Goal: Task Accomplishment & Management: Manage account settings

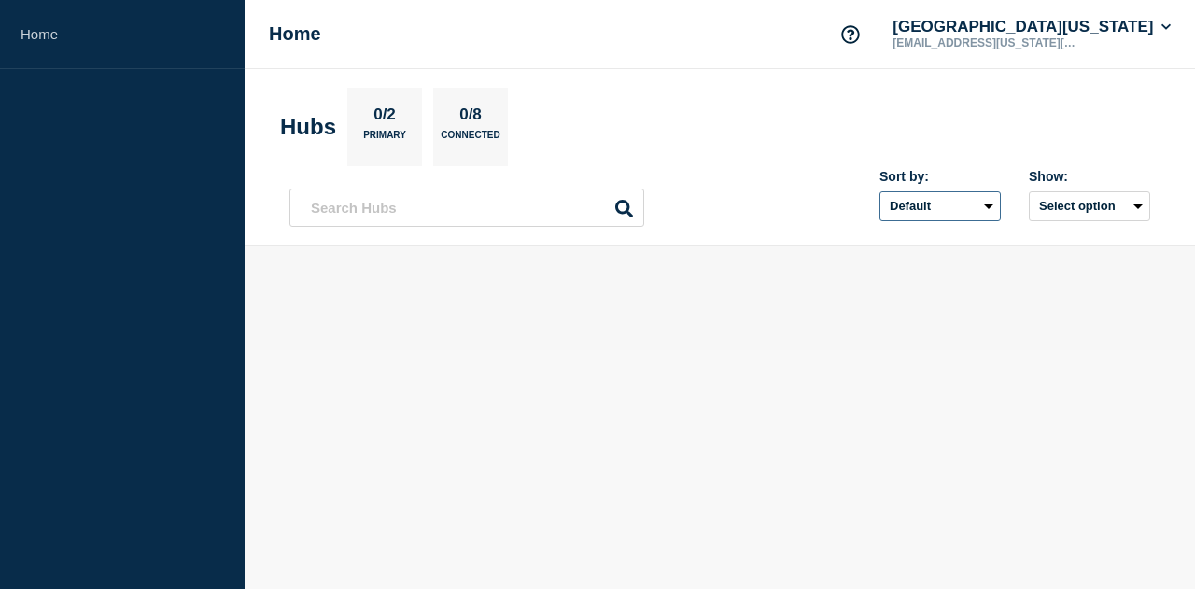
click at [962, 201] on select "Default Last added Last updated Most active A-Z" at bounding box center [940, 206] width 121 height 30
click at [1086, 212] on button "Select option" at bounding box center [1089, 206] width 121 height 30
click at [476, 206] on input "text" at bounding box center [467, 208] width 355 height 38
click at [397, 137] on p "Primary" at bounding box center [384, 140] width 43 height 20
click at [500, 124] on div "0/8 Connected" at bounding box center [470, 127] width 75 height 78
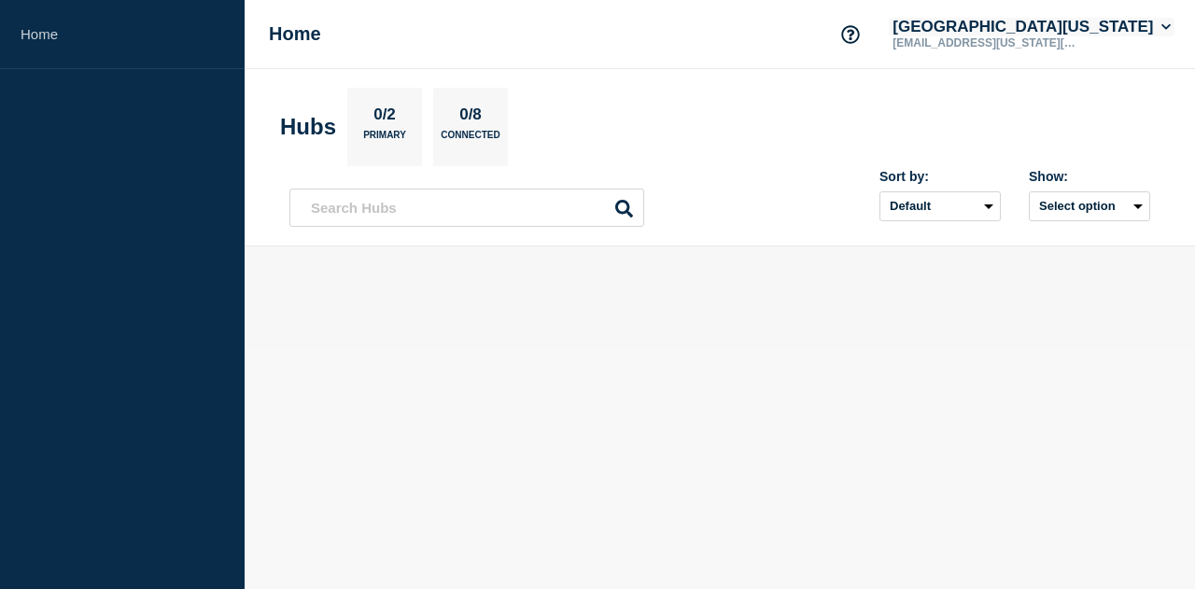
click at [1104, 31] on button "University of Illinois" at bounding box center [1032, 27] width 286 height 19
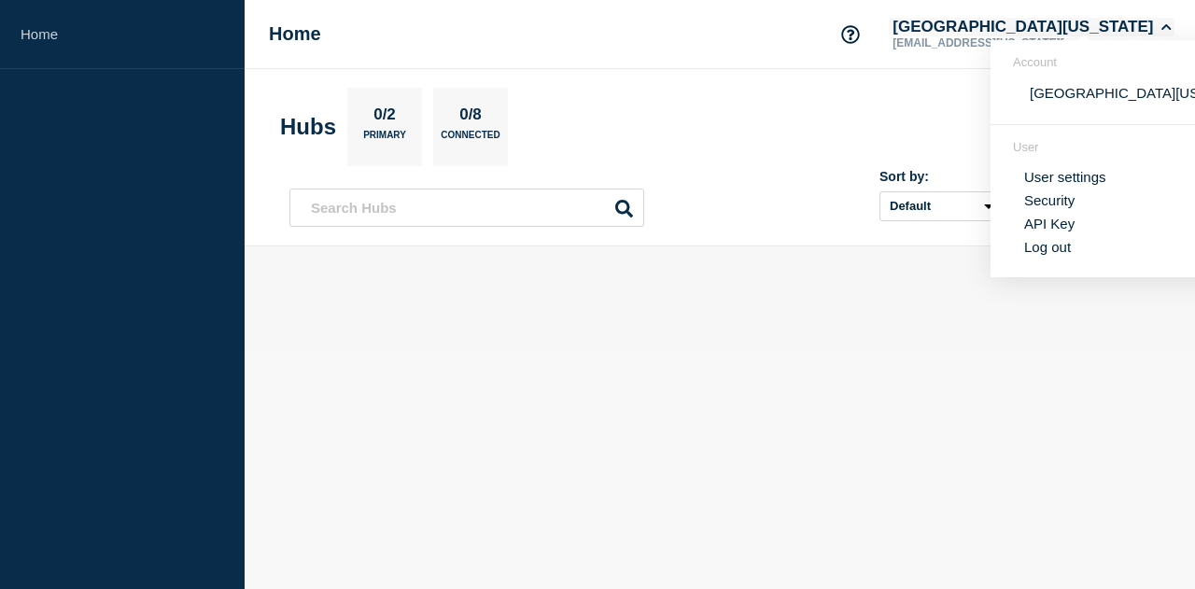
click at [1104, 31] on button "University of Illinois" at bounding box center [1032, 27] width 286 height 19
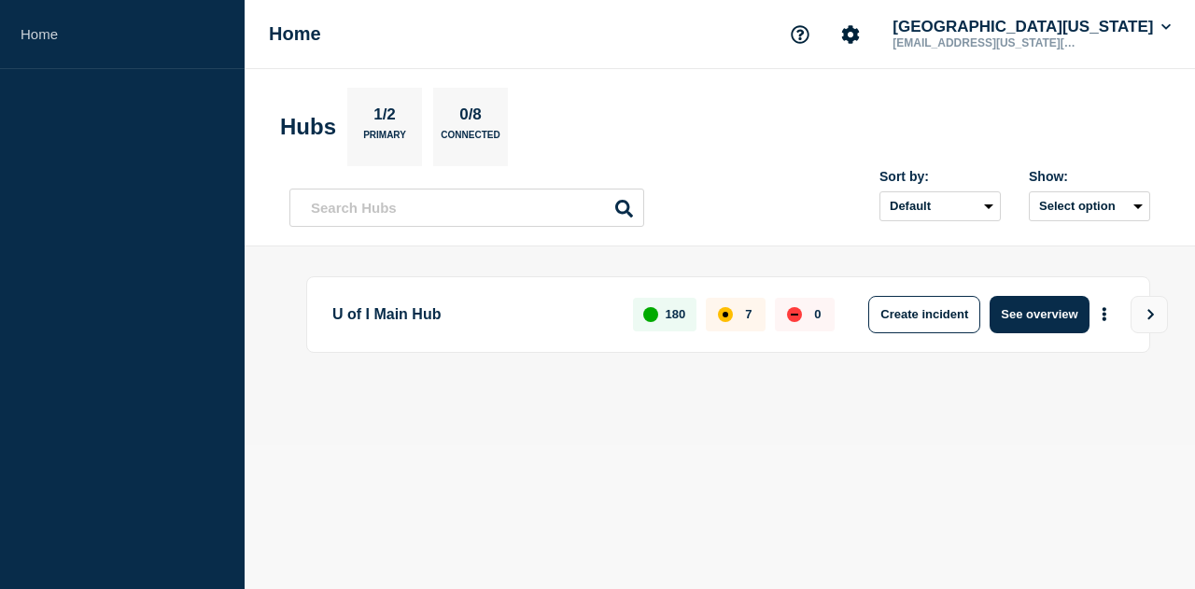
click at [745, 313] on p "7" at bounding box center [748, 314] width 7 height 14
click at [425, 313] on p "U of I Main Hub" at bounding box center [471, 314] width 279 height 37
click at [1048, 318] on button "See overview" at bounding box center [1039, 314] width 99 height 37
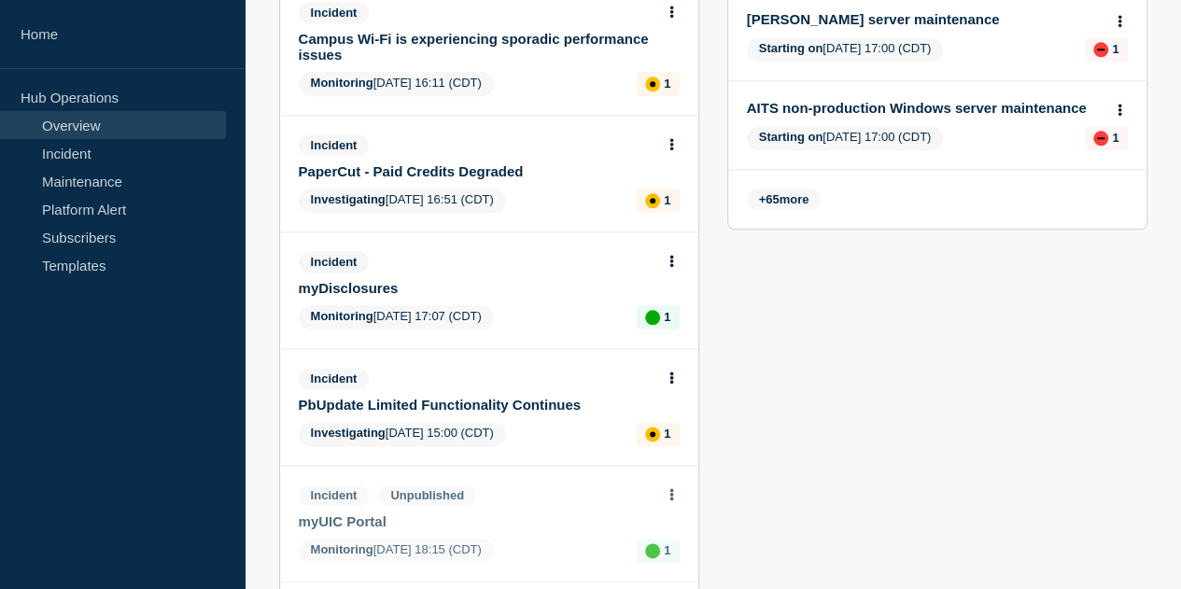
scroll to position [989, 0]
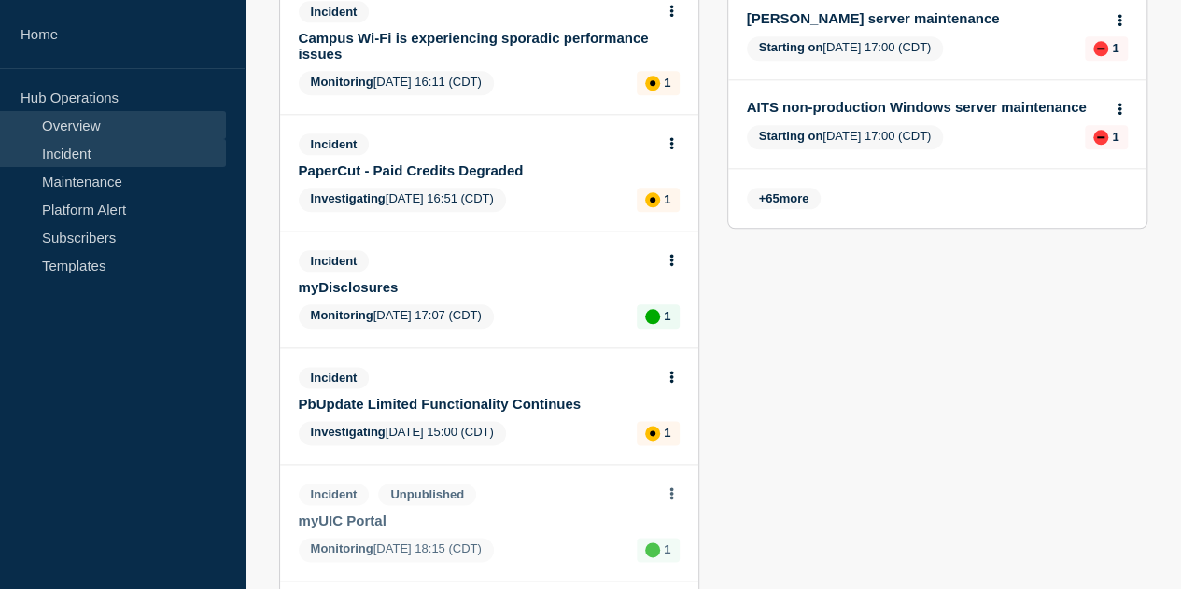
click at [109, 149] on link "Incident" at bounding box center [113, 153] width 226 height 28
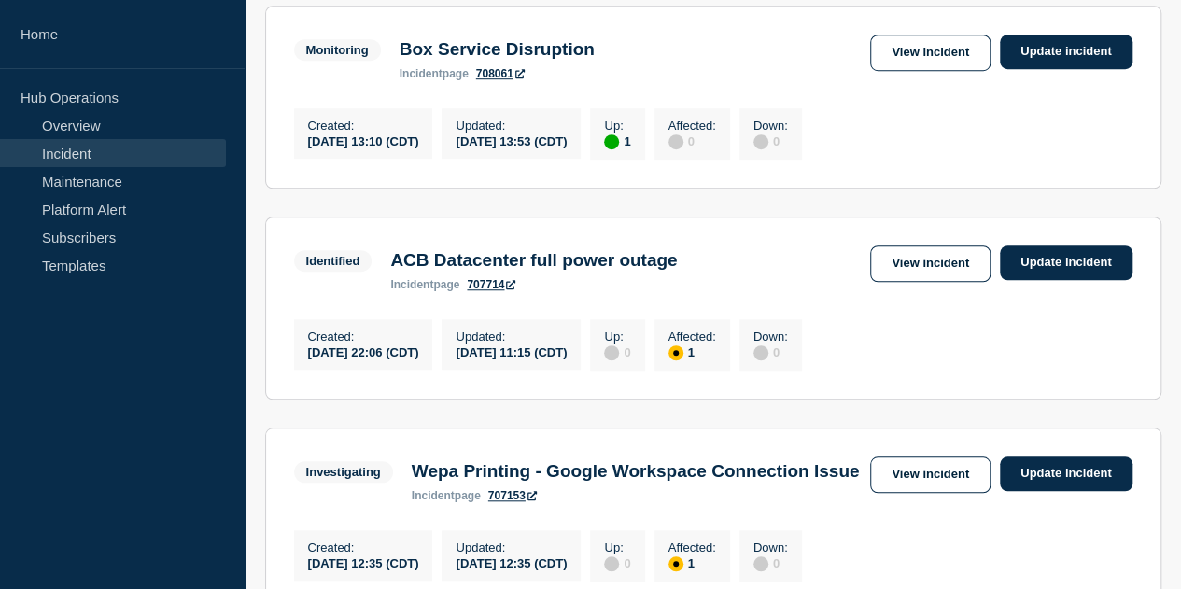
scroll to position [593, 0]
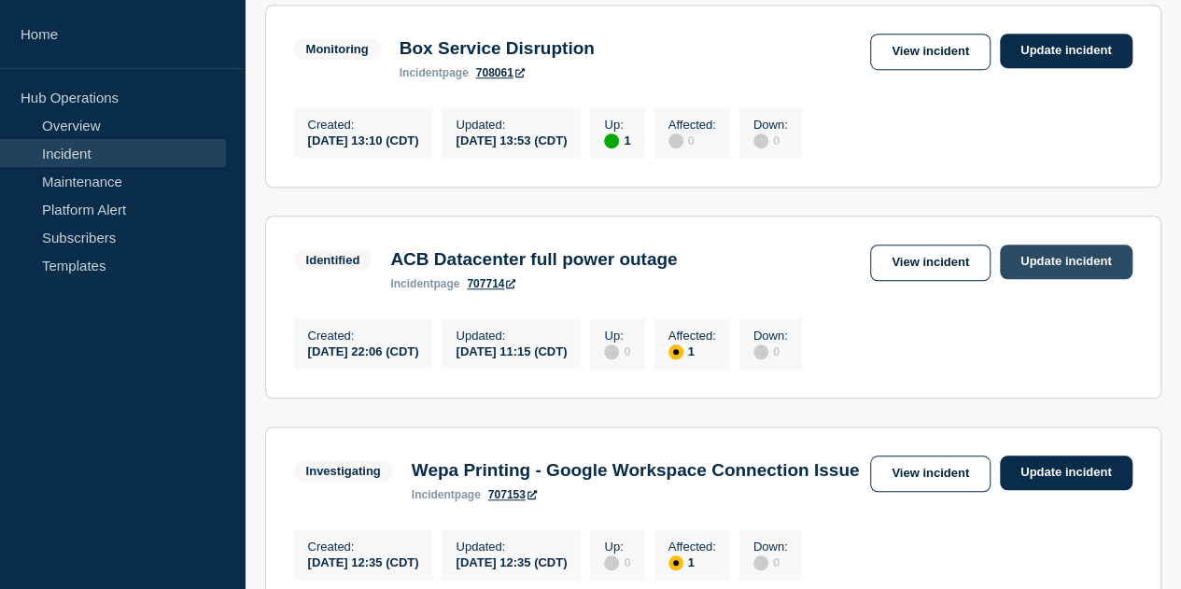
click at [1036, 264] on link "Update incident" at bounding box center [1066, 262] width 133 height 35
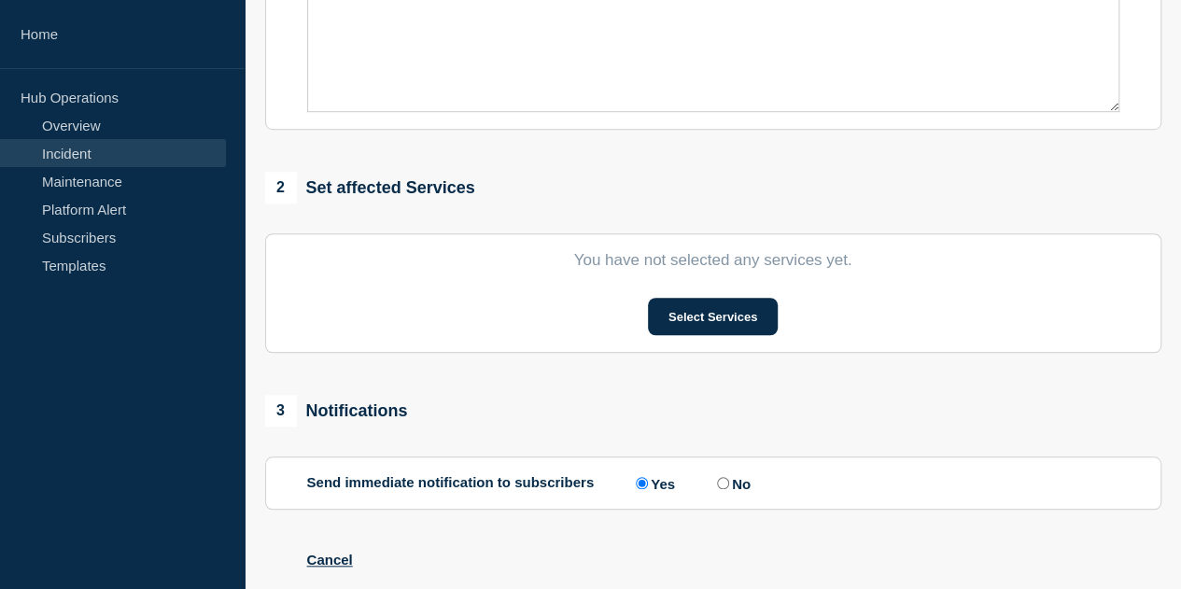
type input "ACB Datacenter full power outage"
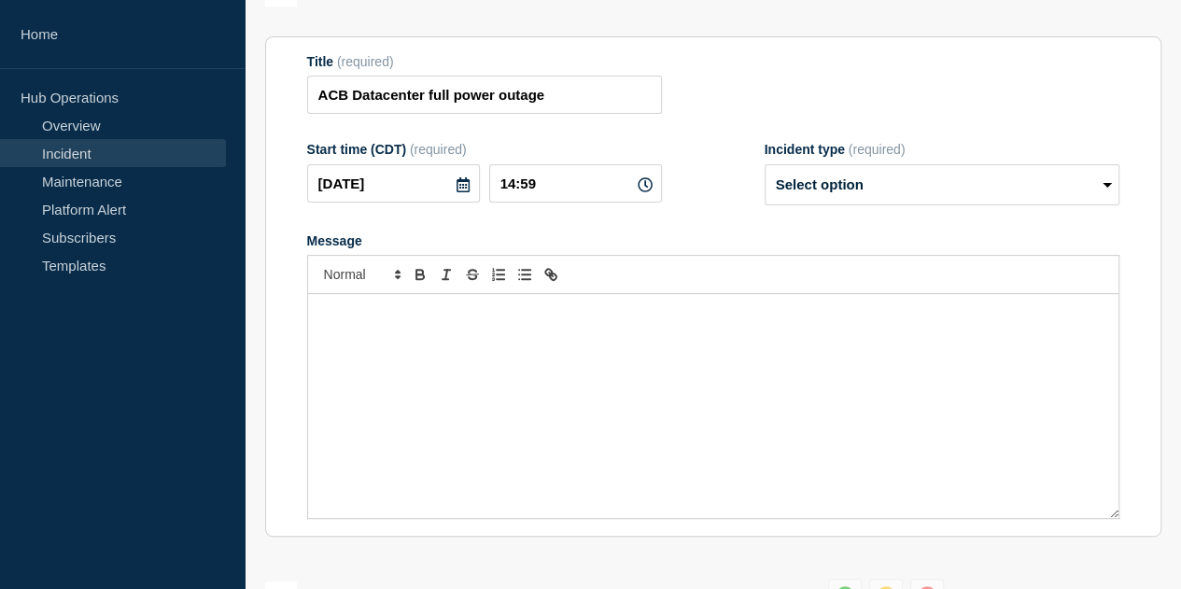
scroll to position [199, 0]
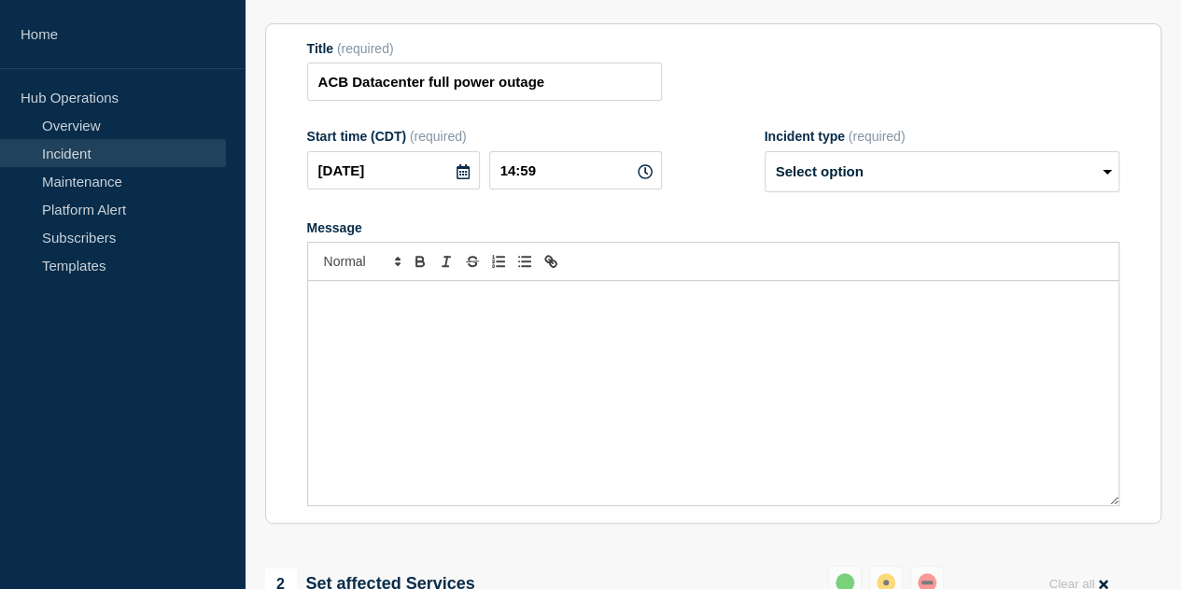
click at [445, 356] on div "Message" at bounding box center [713, 393] width 811 height 224
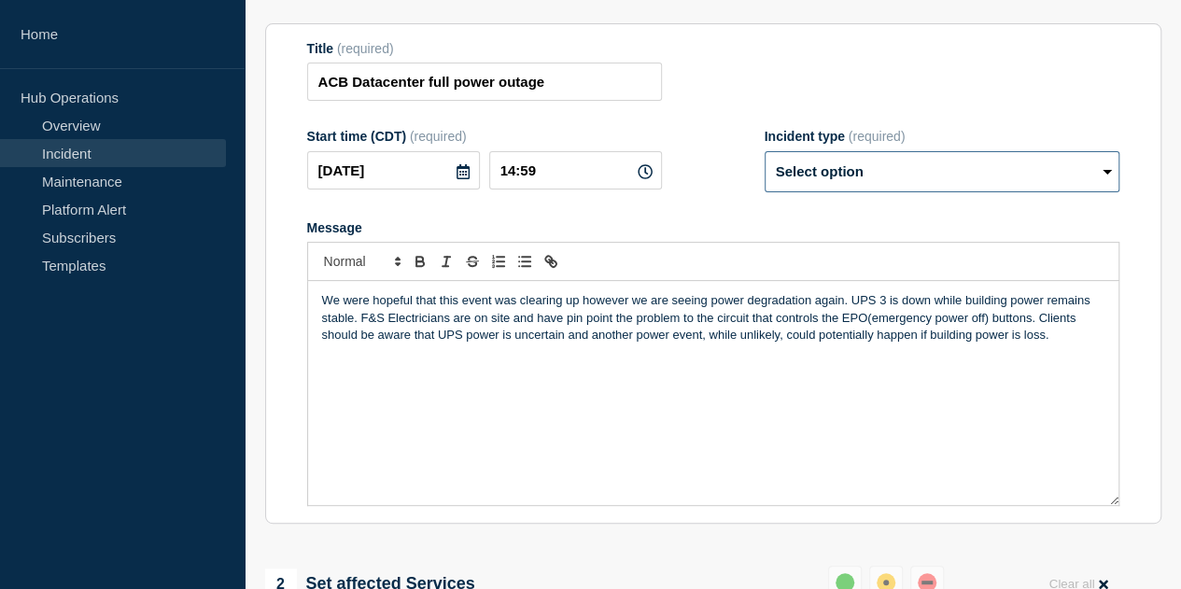
click at [871, 192] on select "Select option Investigating Identified Monitoring Resolved" at bounding box center [942, 171] width 355 height 41
select select "identified"
click at [765, 187] on select "Select option Investigating Identified Monitoring Resolved" at bounding box center [942, 171] width 355 height 41
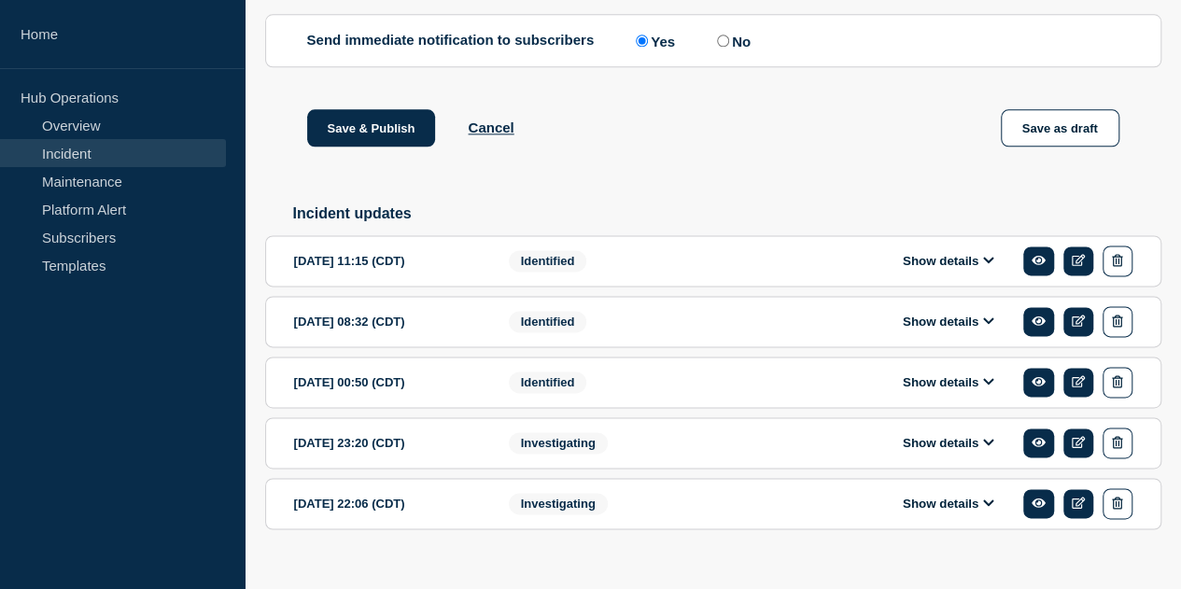
scroll to position [1195, 0]
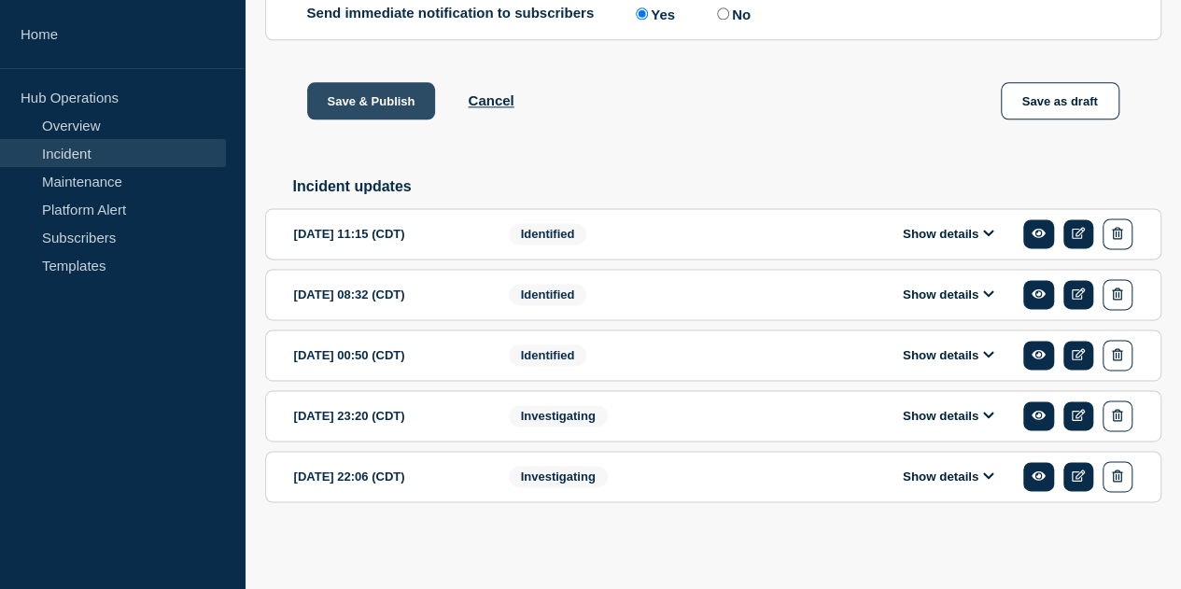
click at [396, 111] on button "Save & Publish" at bounding box center [371, 100] width 129 height 37
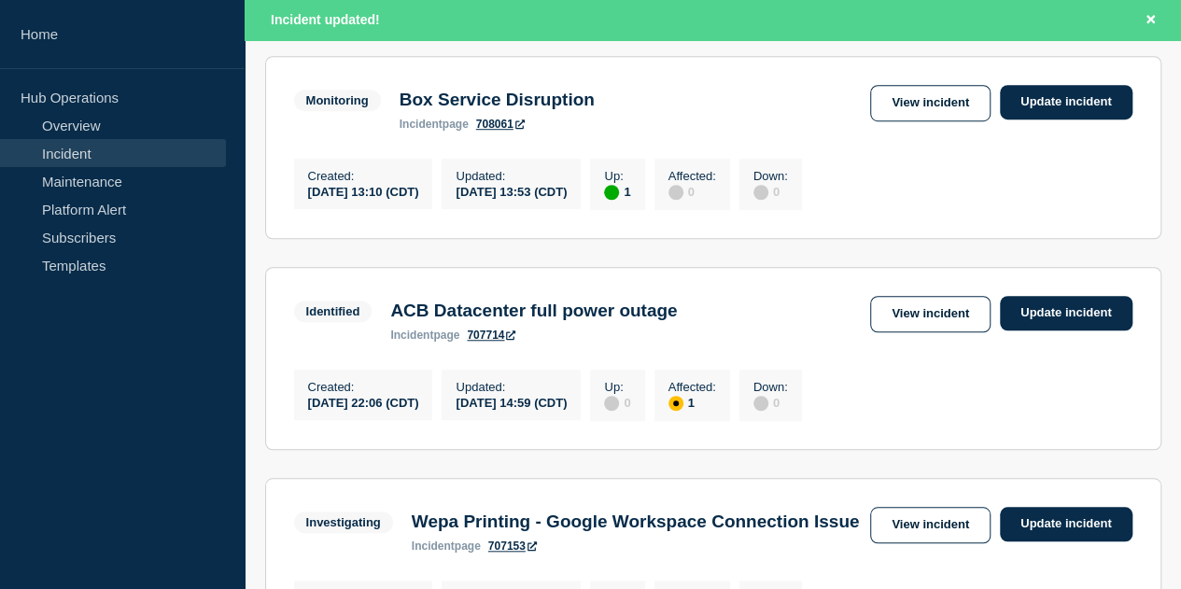
scroll to position [580, 0]
